Goal: Task Accomplishment & Management: Complete application form

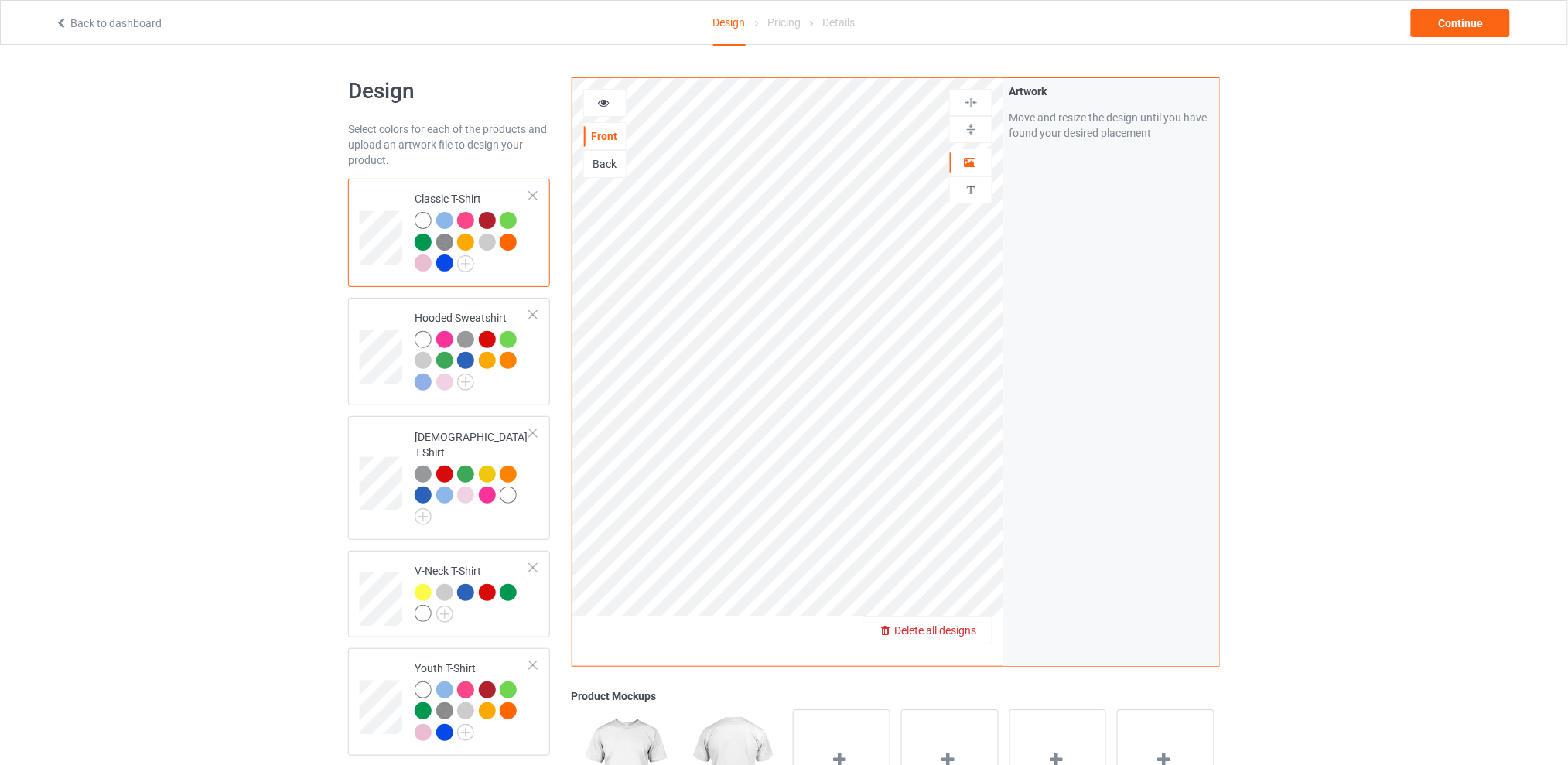
click at [966, 631] on span "Delete all designs" at bounding box center [935, 631] width 82 height 13
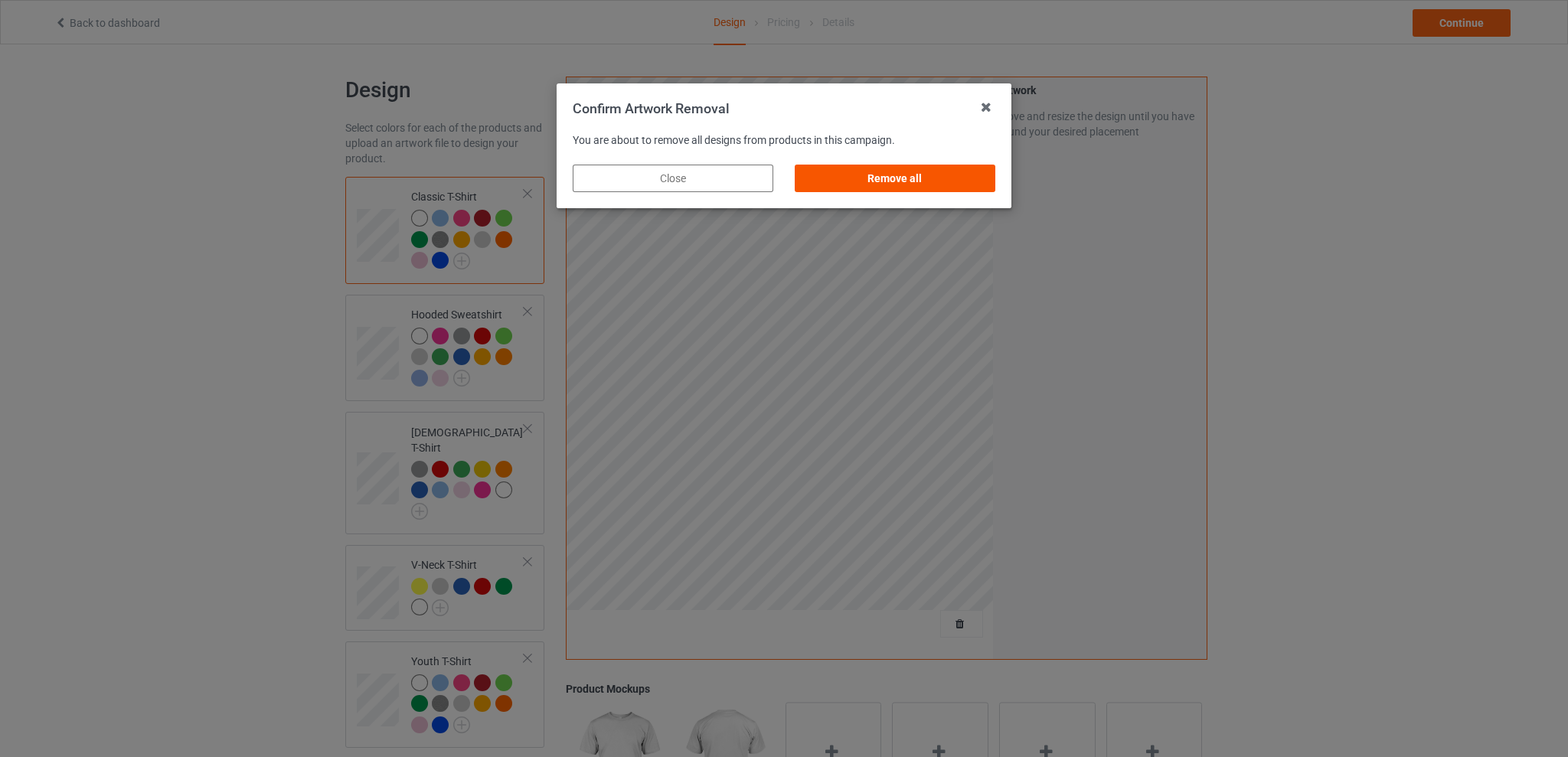
click at [865, 179] on div "Remove all" at bounding box center [895, 179] width 200 height 28
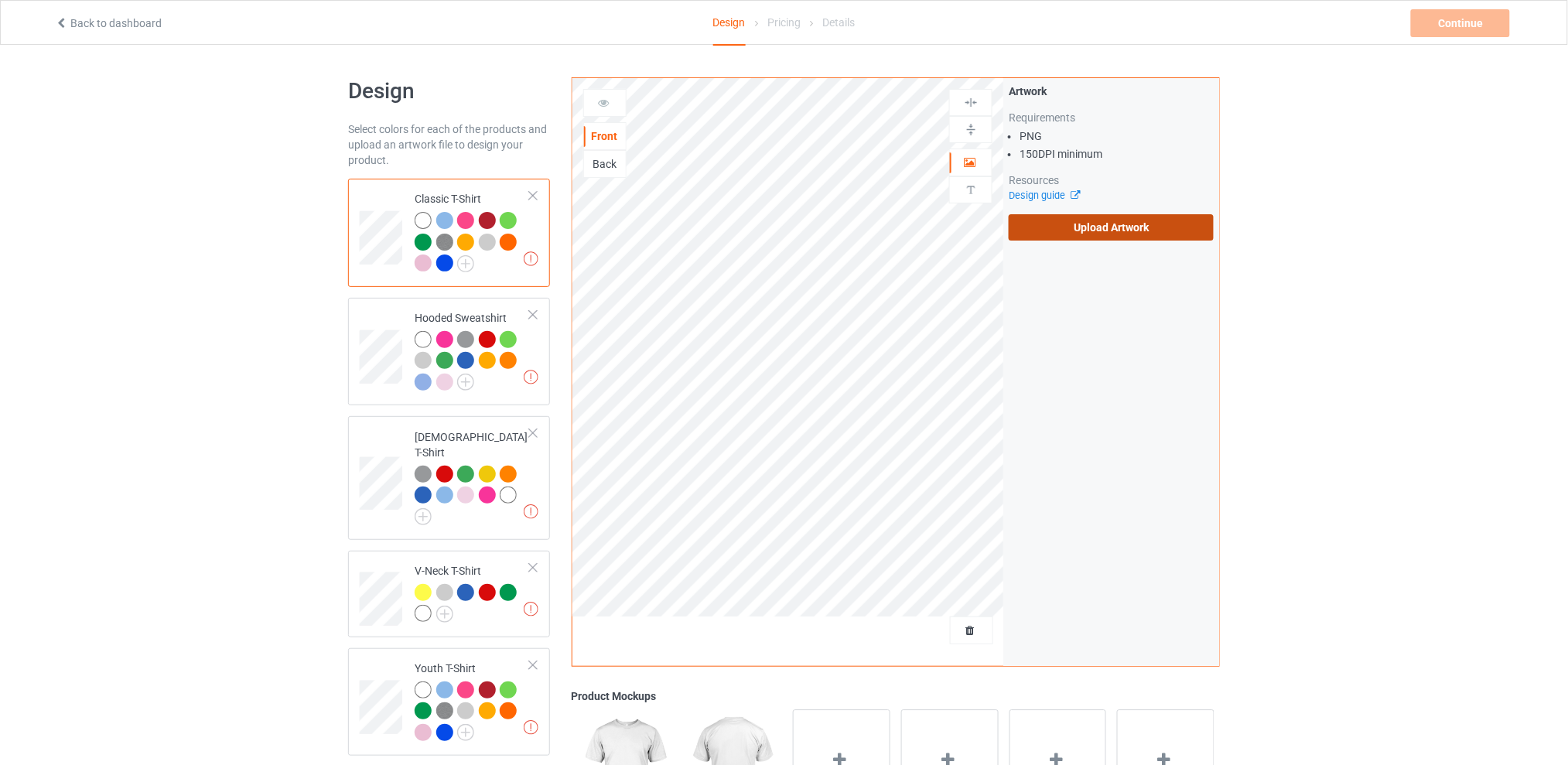
click at [1090, 220] on label "Upload Artwork" at bounding box center [1111, 227] width 205 height 27
click at [0, 0] on input "Upload Artwork" at bounding box center [0, 0] width 0 height 0
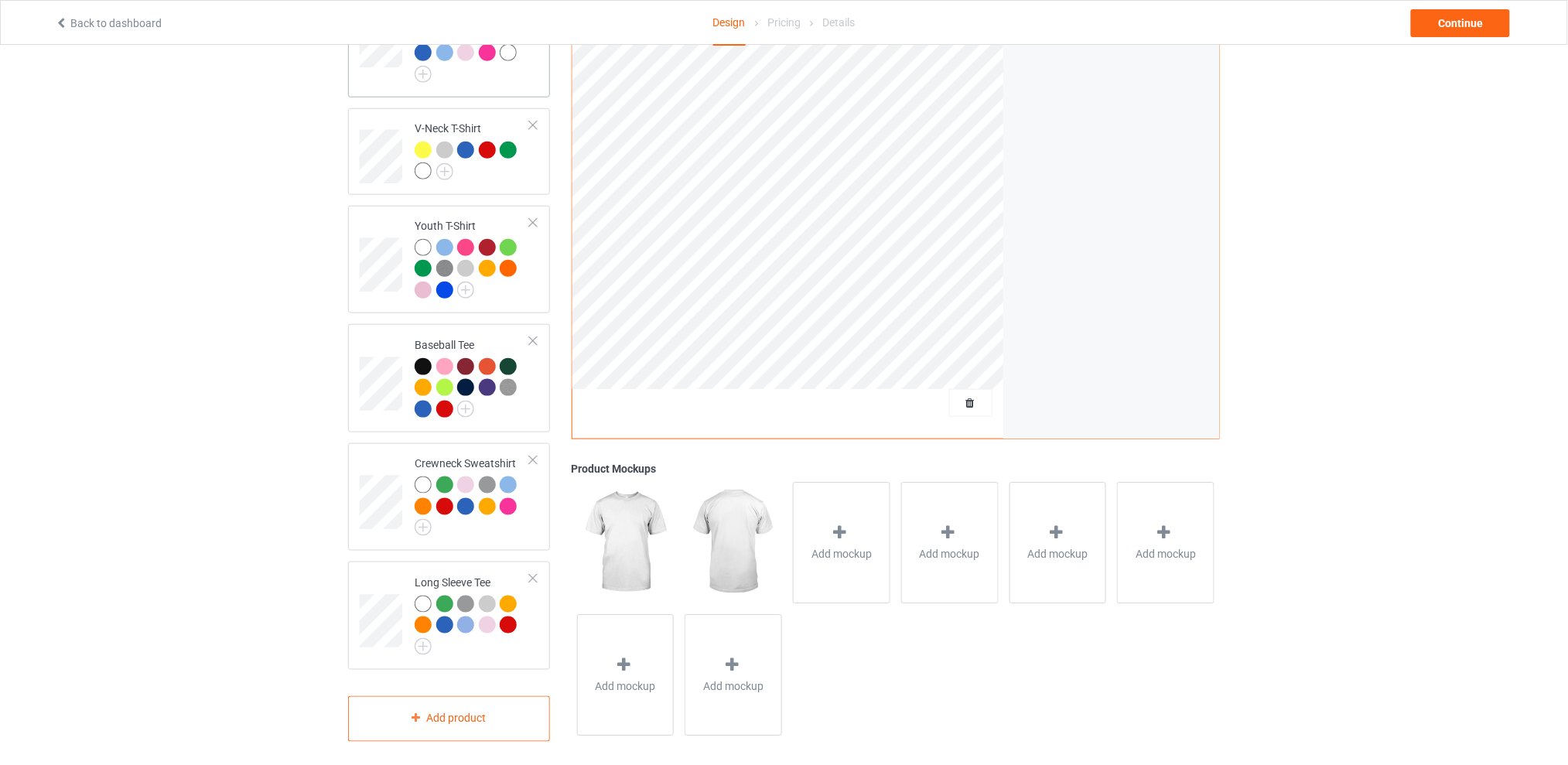
scroll to position [133, 0]
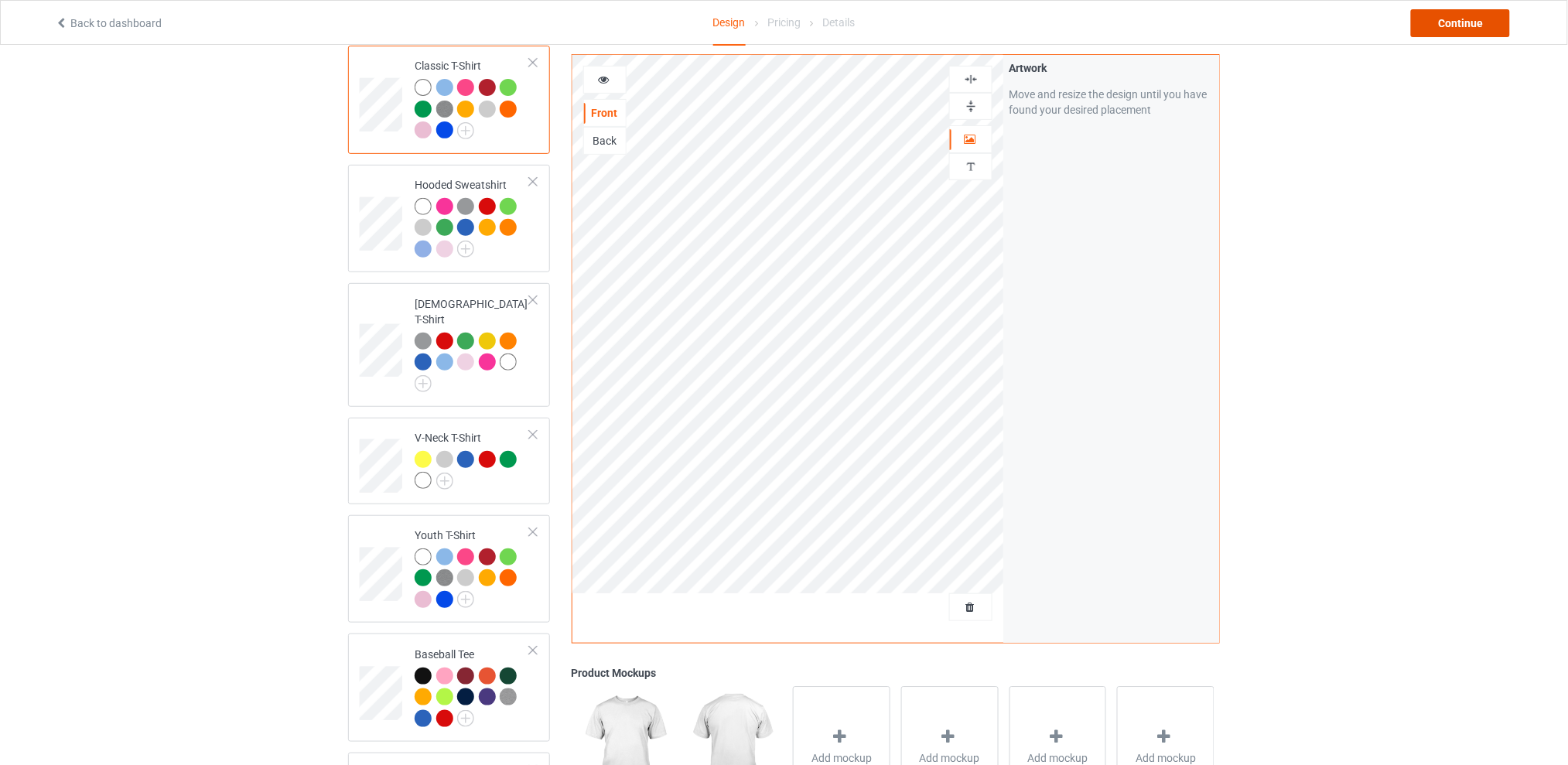
click at [1430, 23] on div "Continue" at bounding box center [1460, 23] width 99 height 28
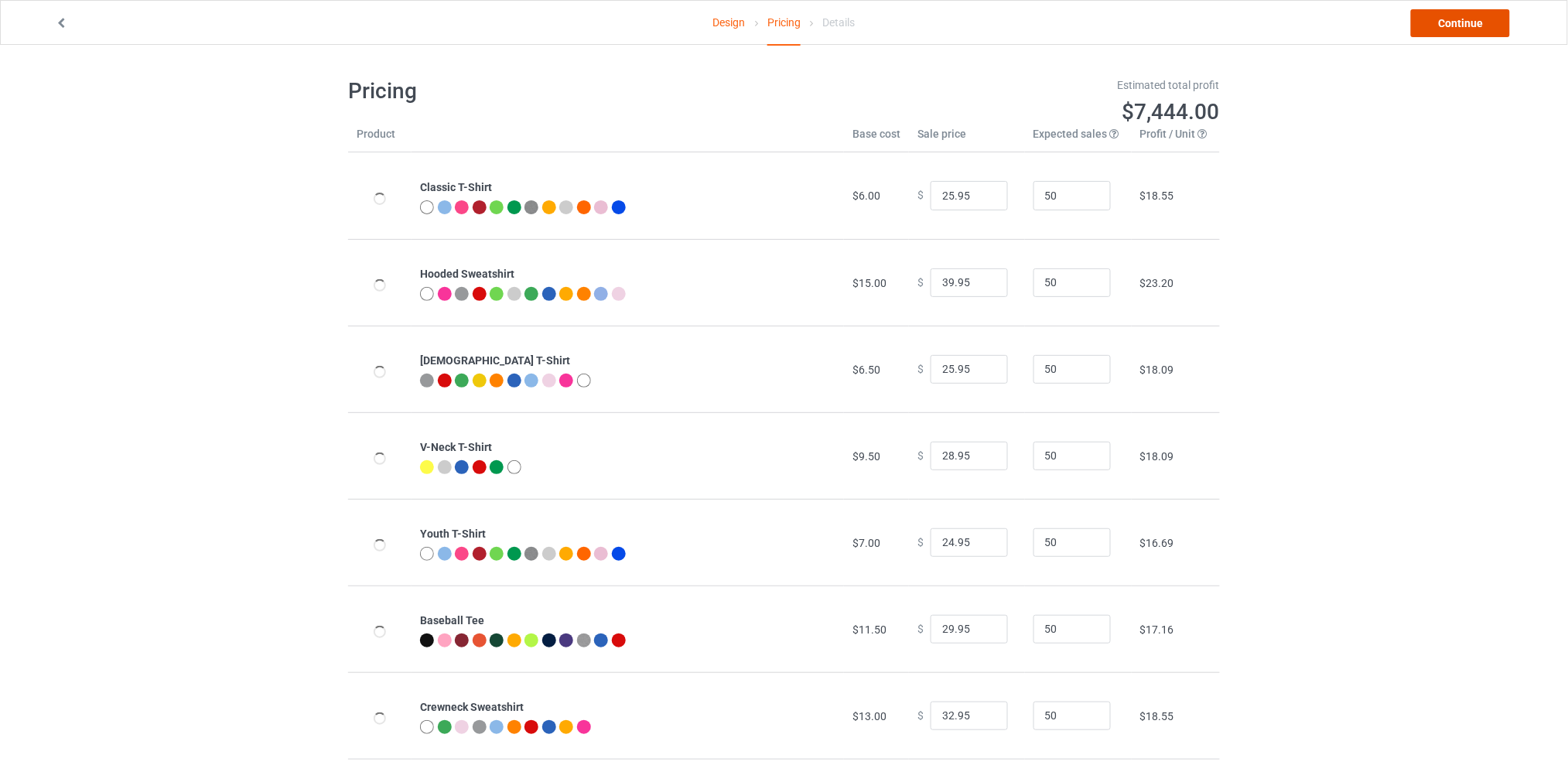
click at [1445, 23] on link "Continue" at bounding box center [1460, 23] width 99 height 28
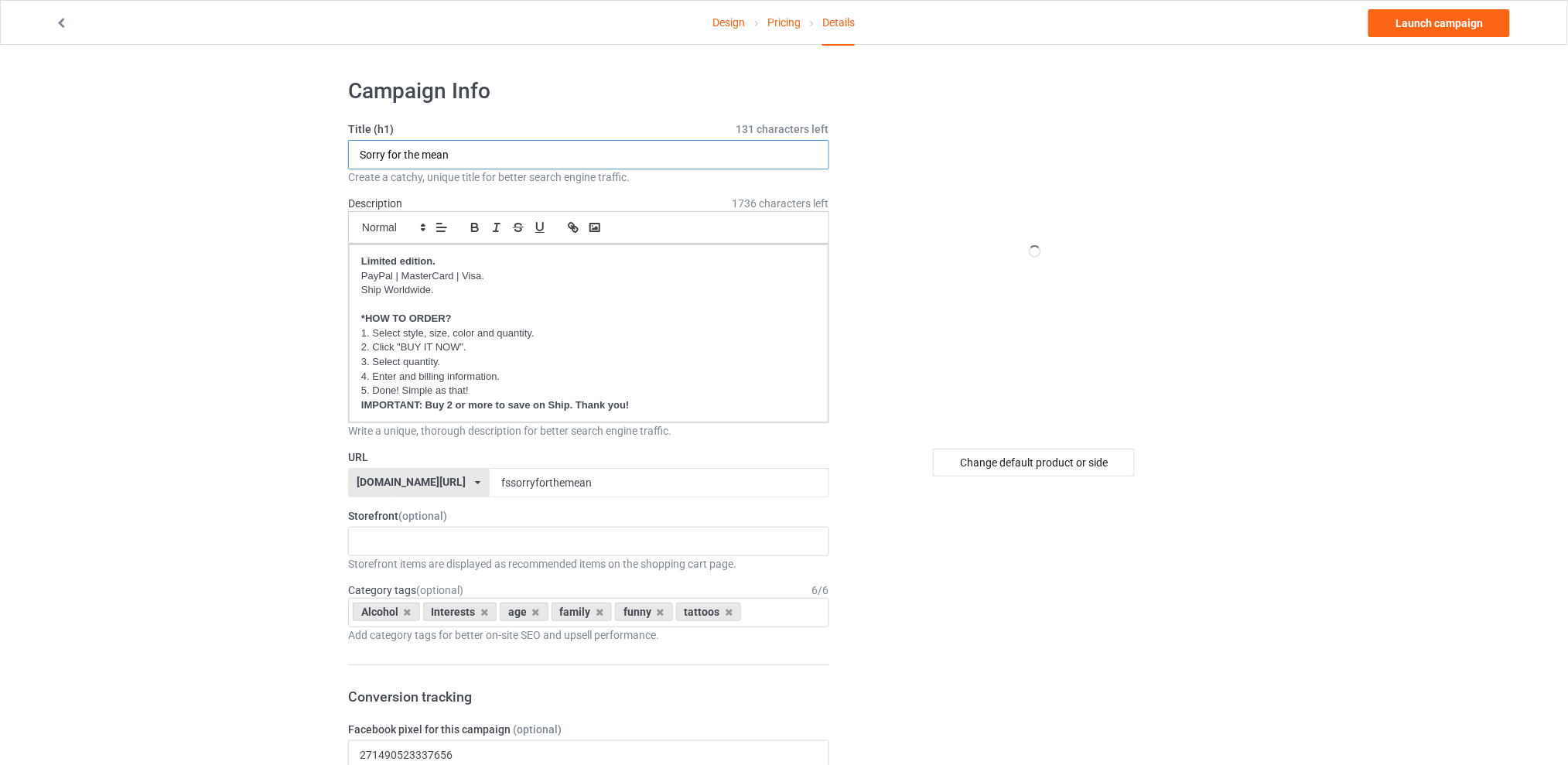
drag, startPoint x: 530, startPoint y: 157, endPoint x: 303, endPoint y: 158, distance: 227.0
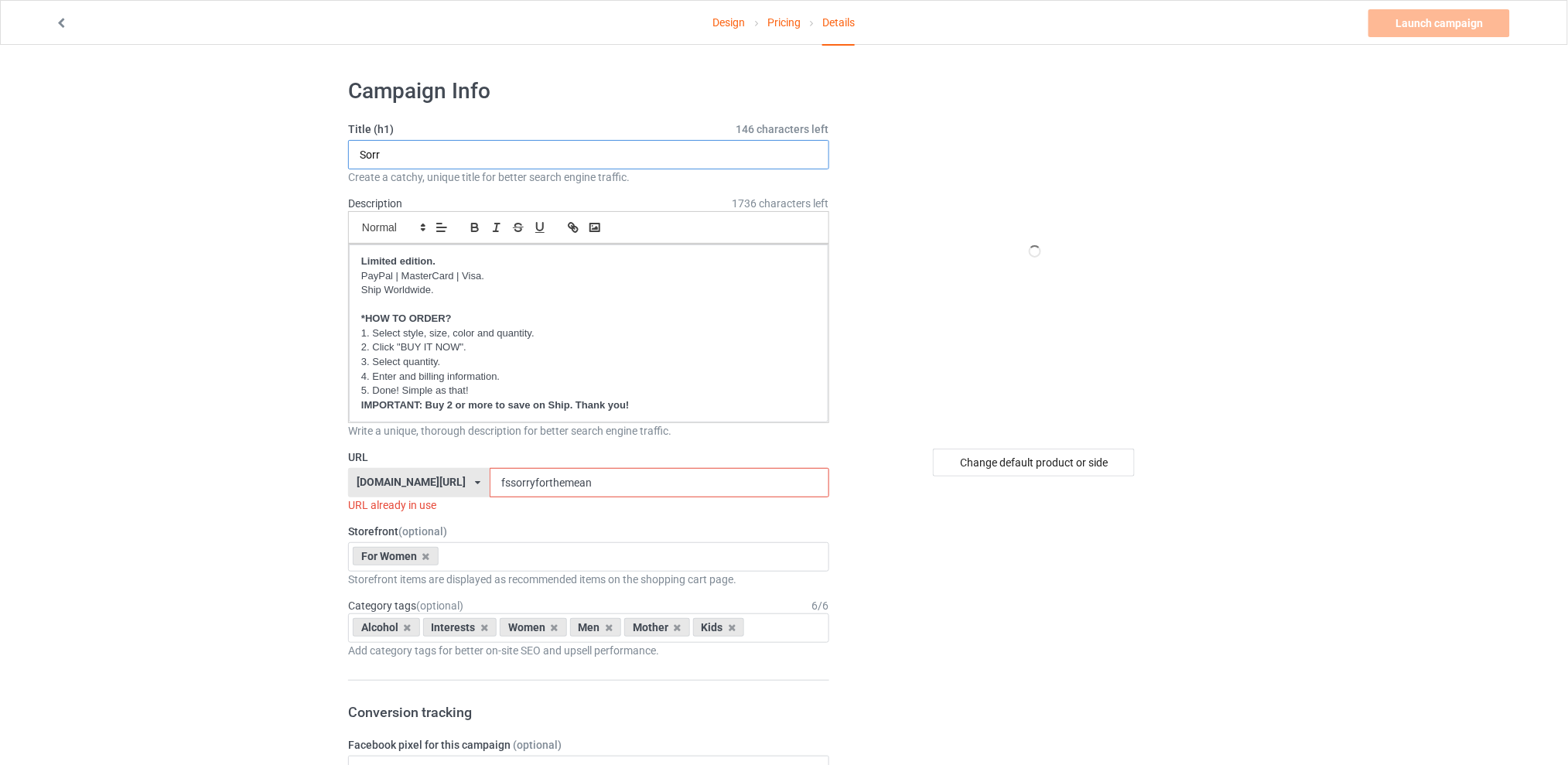
drag, startPoint x: 412, startPoint y: 154, endPoint x: 277, endPoint y: 152, distance: 135.0
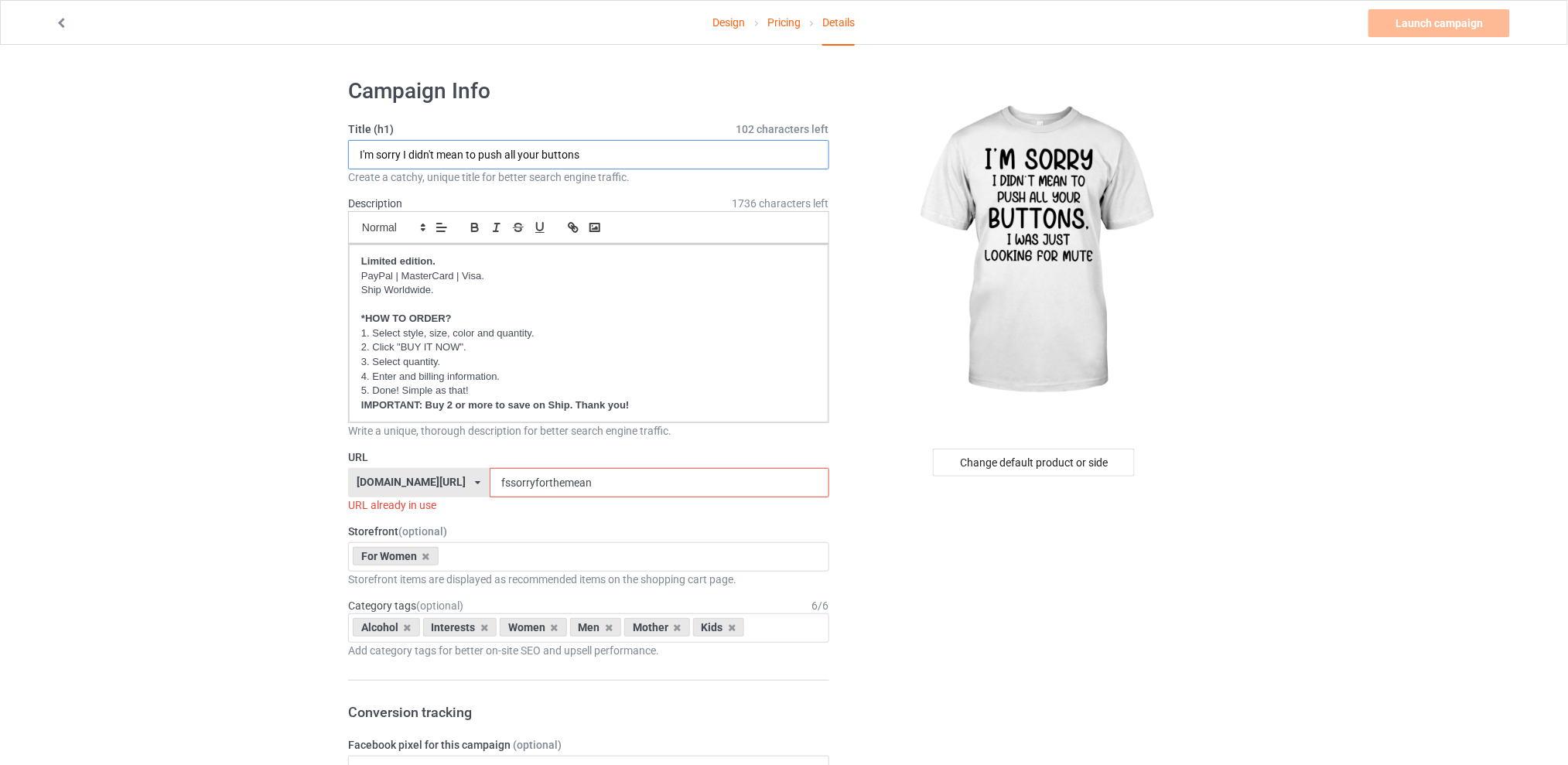
type input "I'm sorry I didn't mean to push all your buttons"
drag, startPoint x: 606, startPoint y: 486, endPoint x: 472, endPoint y: 493, distance: 134.2
click at [472, 493] on div "[DOMAIN_NAME][URL] [DOMAIN_NAME][URL] [DOMAIN_NAME][URL] [DOMAIN_NAME][URL] 5d7…" at bounding box center [589, 483] width 481 height 30
drag, startPoint x: 628, startPoint y: 483, endPoint x: 498, endPoint y: 487, distance: 130.1
click at [498, 487] on input "fsimsorryididntmean" at bounding box center [659, 483] width 339 height 30
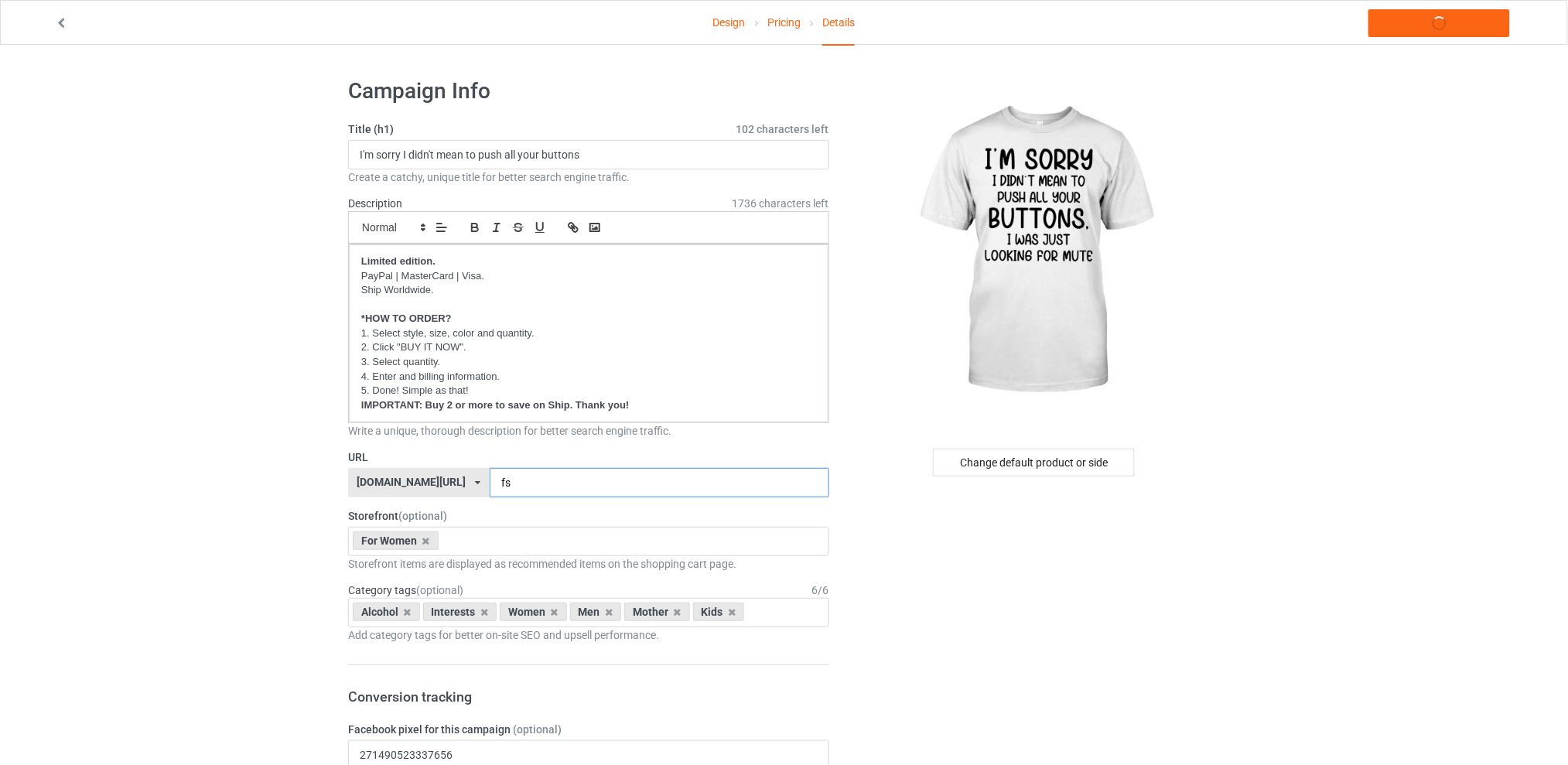
type input "f"
click at [498, 487] on input "imsorry" at bounding box center [659, 483] width 339 height 30
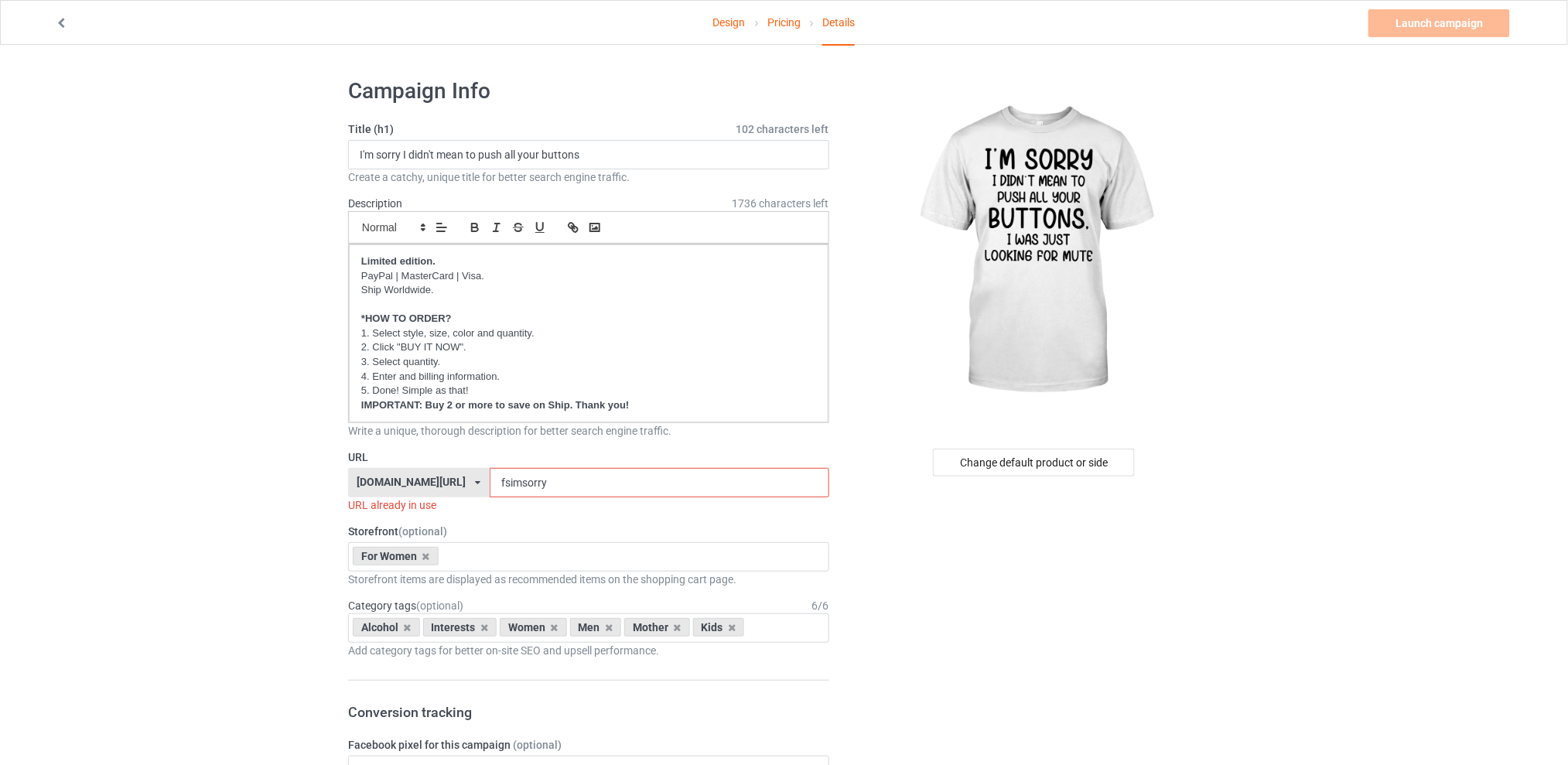
click at [619, 481] on input "fsimsorry" at bounding box center [659, 483] width 339 height 30
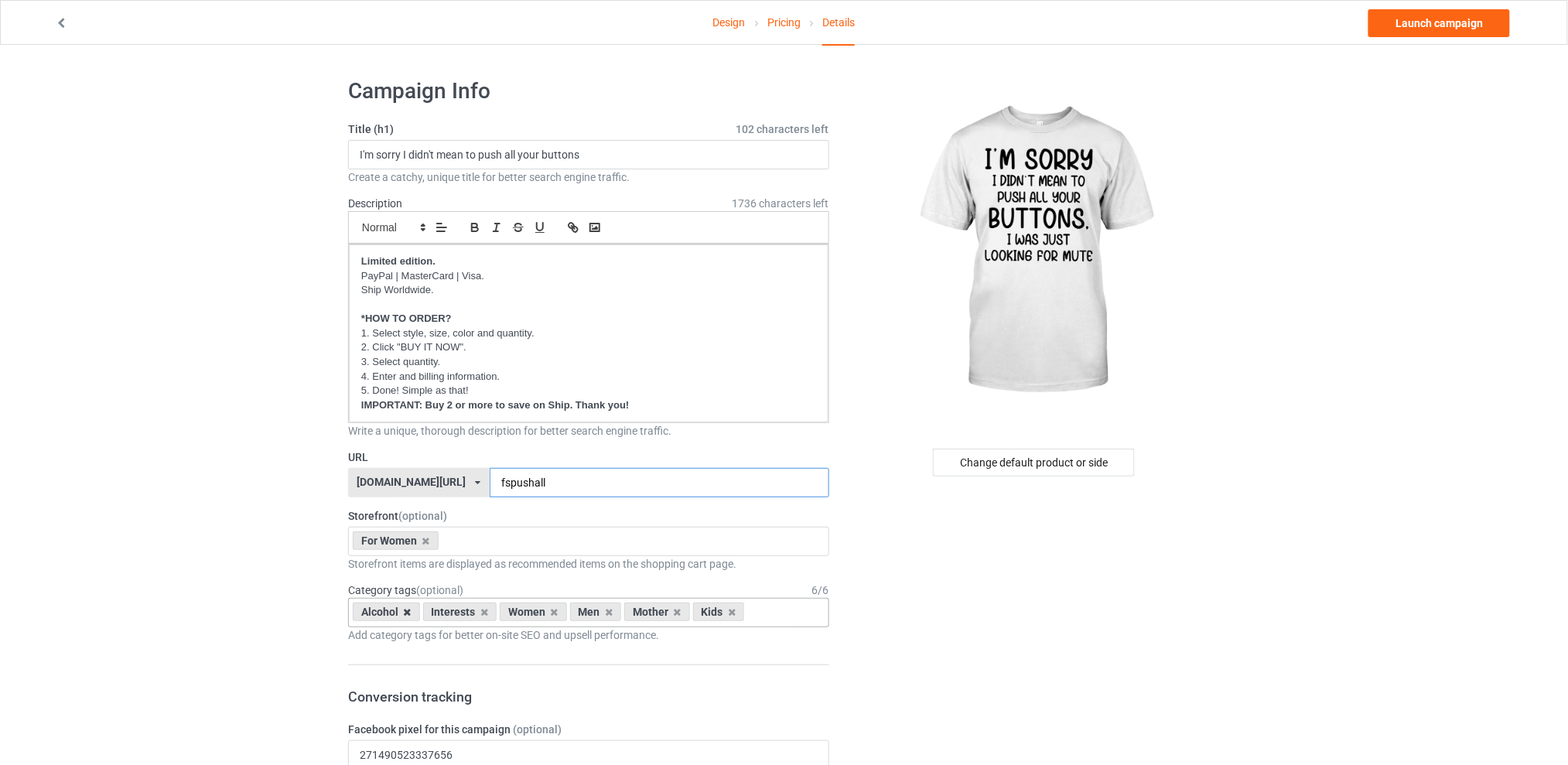
type input "fspushall"
click at [411, 610] on icon at bounding box center [408, 612] width 8 height 10
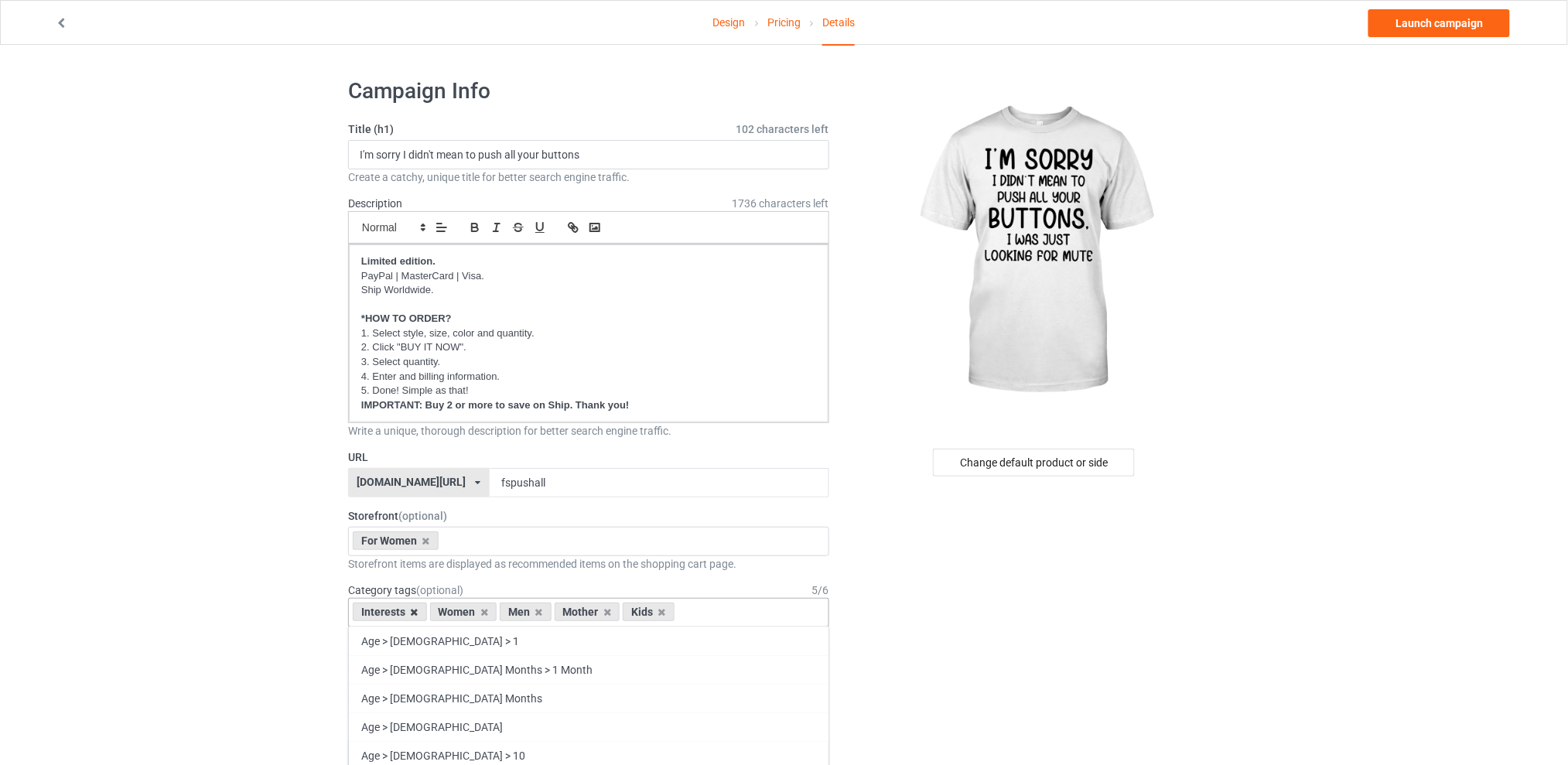
click at [411, 610] on icon at bounding box center [415, 612] width 8 height 10
click at [464, 610] on icon at bounding box center [462, 612] width 8 height 10
click at [473, 609] on icon at bounding box center [476, 612] width 8 height 10
click at [464, 612] on icon at bounding box center [462, 612] width 8 height 10
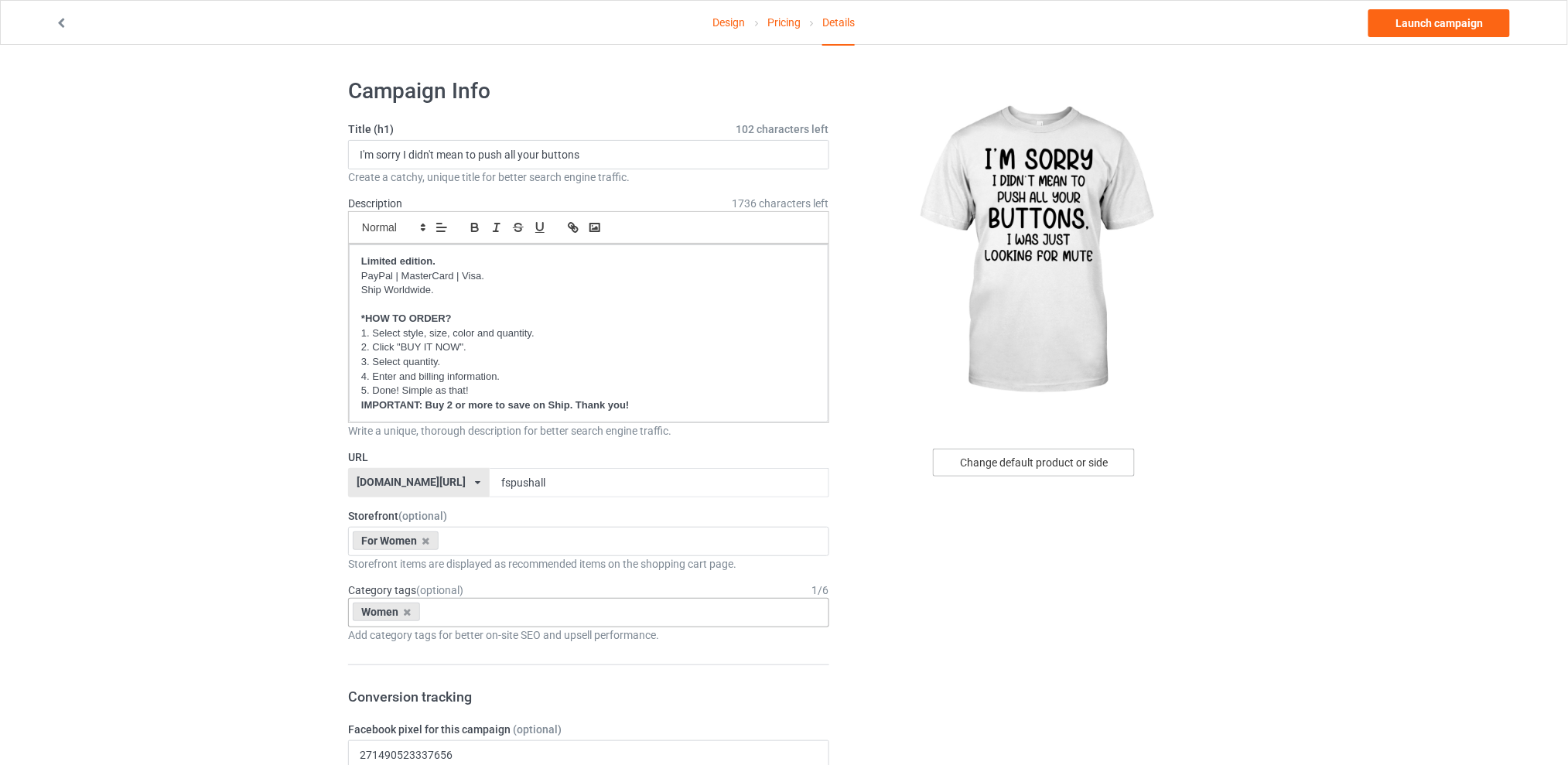
click at [997, 467] on div "Change default product or side" at bounding box center [1034, 463] width 202 height 28
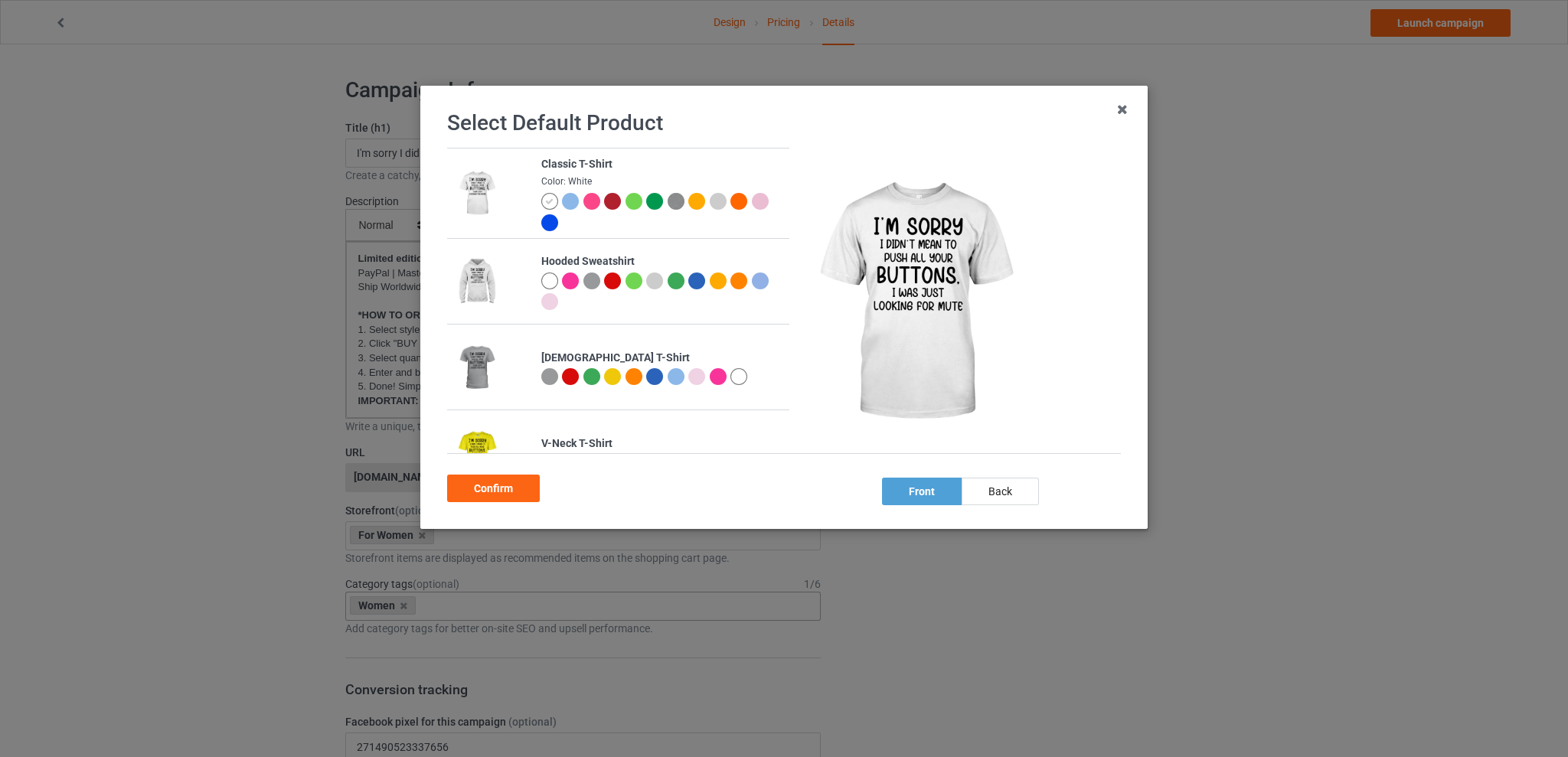
click at [633, 202] on div at bounding box center [634, 202] width 17 height 17
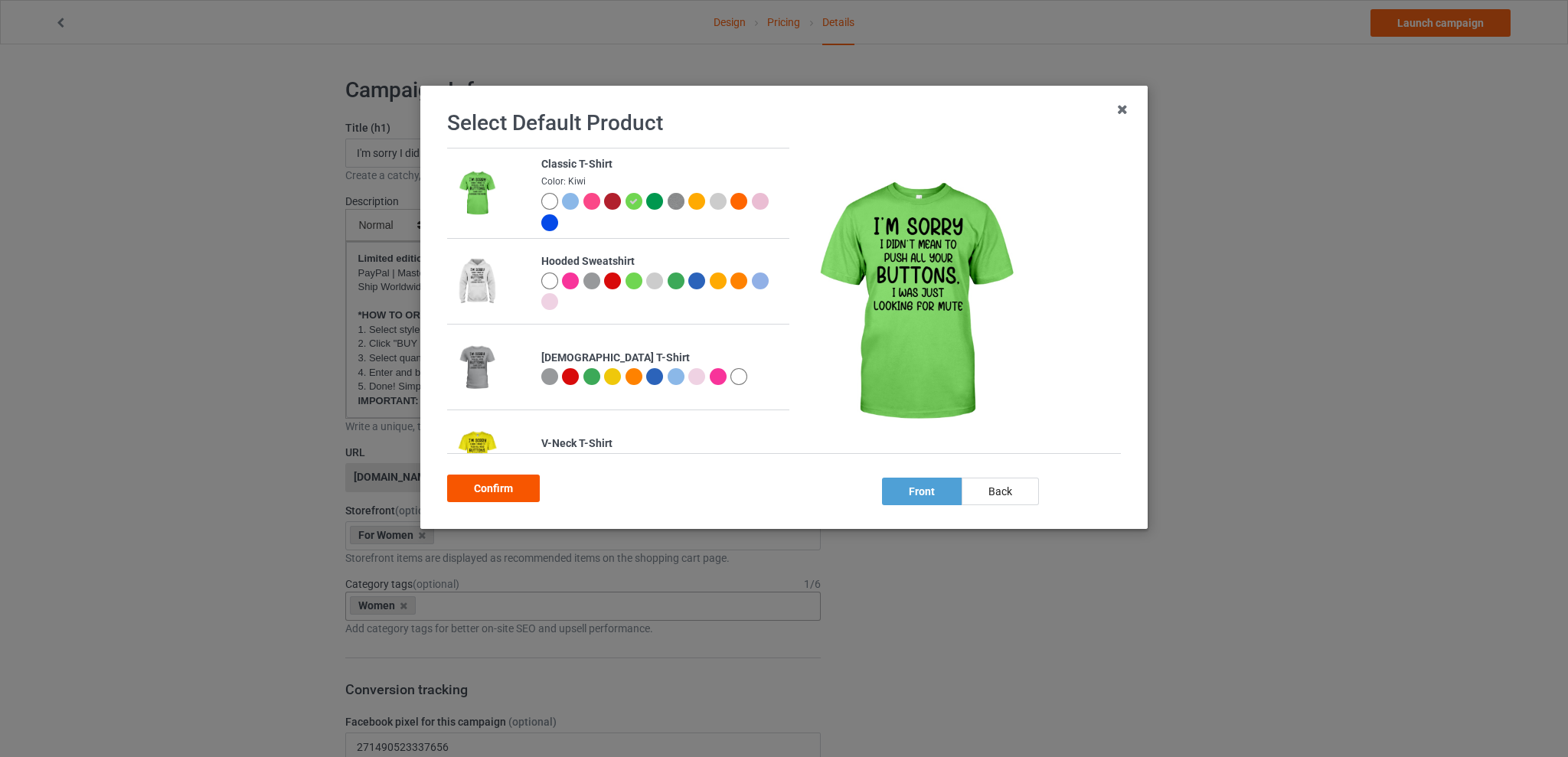
click at [496, 487] on div "Confirm" at bounding box center [493, 489] width 93 height 28
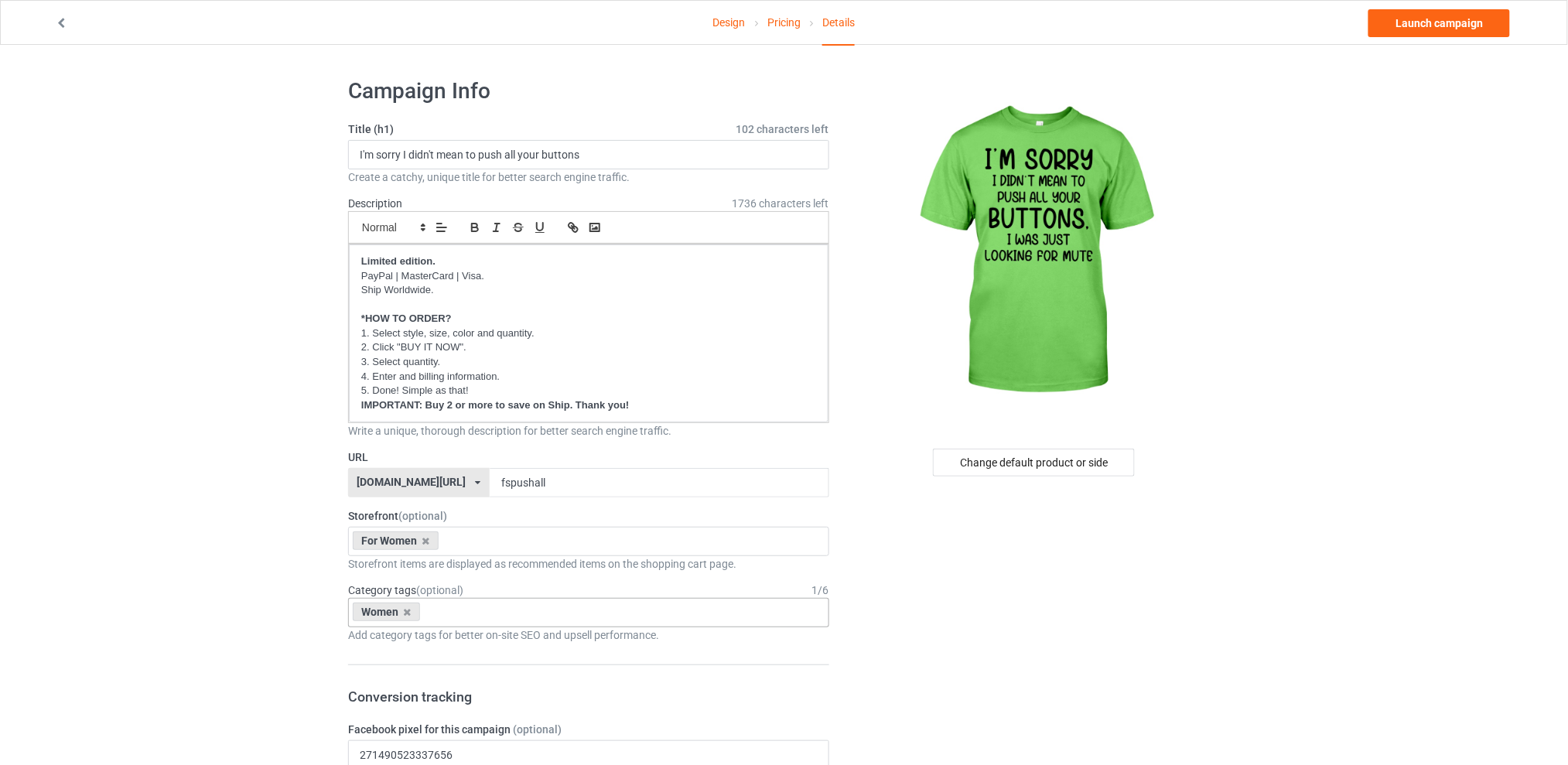
click at [1452, 18] on link "Launch campaign" at bounding box center [1439, 23] width 141 height 28
